Goal: Task Accomplishment & Management: Manage account settings

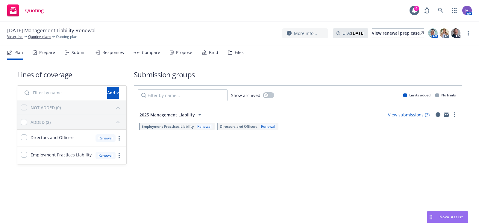
click at [211, 46] on div "Bind" at bounding box center [210, 52] width 16 height 14
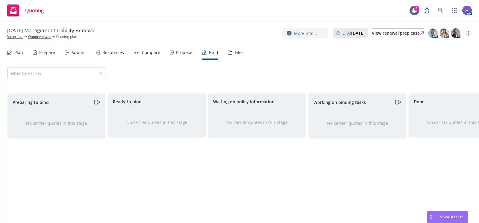
click at [467, 33] on circle "more" at bounding box center [467, 33] width 1 height 1
click at [430, 43] on link "Copy logging email" at bounding box center [437, 45] width 67 height 12
click at [180, 52] on div "Propose" at bounding box center [184, 52] width 16 height 5
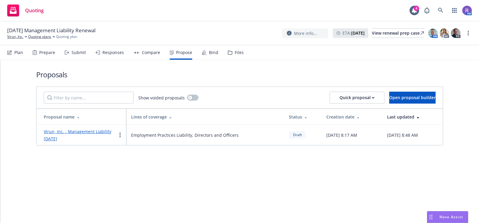
click at [95, 133] on link "Virun, Inc. - Management Liability [DATE]" at bounding box center [78, 135] width 68 height 13
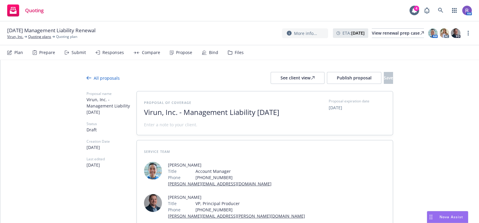
click at [331, 74] on button "Publish proposal" at bounding box center [354, 78] width 54 height 12
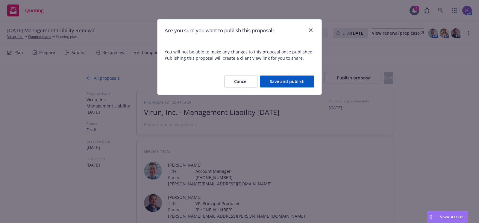
click at [295, 80] on button "Save and publish" at bounding box center [287, 82] width 54 height 12
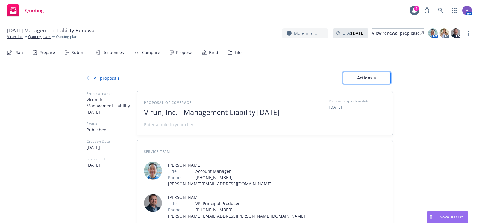
click at [362, 73] on div "Actions" at bounding box center [366, 77] width 28 height 11
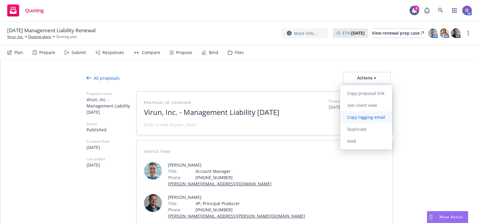
click at [363, 115] on span "Copy logging email" at bounding box center [366, 118] width 52 height 6
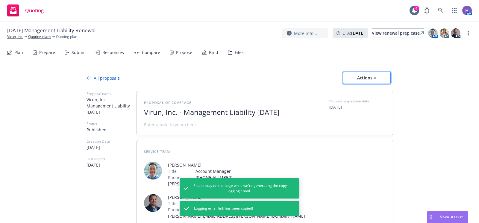
click at [361, 83] on div "Actions" at bounding box center [366, 77] width 28 height 11
click at [357, 91] on span "Copy proposal link" at bounding box center [365, 94] width 51 height 6
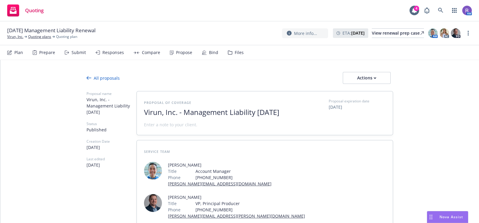
type textarea "x"
